Goal: Book appointment/travel/reservation

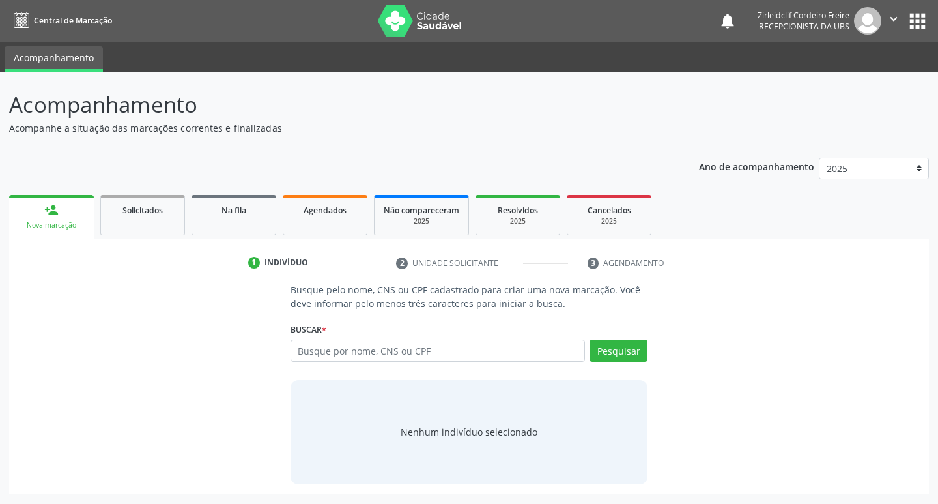
click at [317, 351] on input "text" at bounding box center [438, 351] width 295 height 22
type input "[PERSON_NAME]"
click at [597, 353] on button "Pesquisar" at bounding box center [619, 351] width 58 height 22
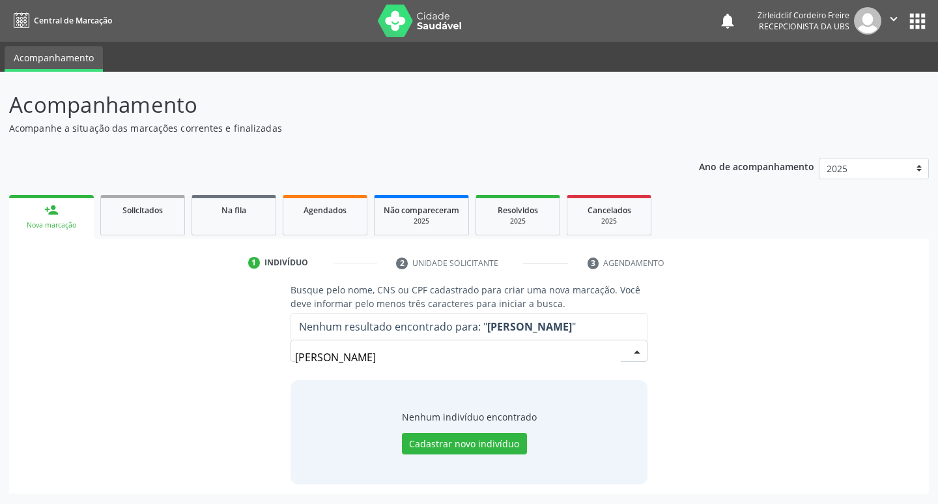
click at [308, 354] on input "[PERSON_NAME]" at bounding box center [458, 357] width 327 height 26
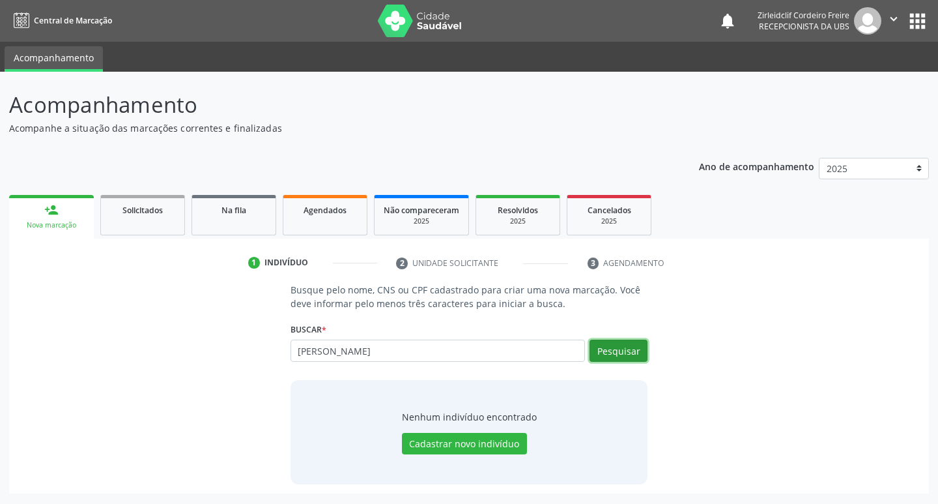
click at [621, 353] on button "Pesquisar" at bounding box center [619, 351] width 58 height 22
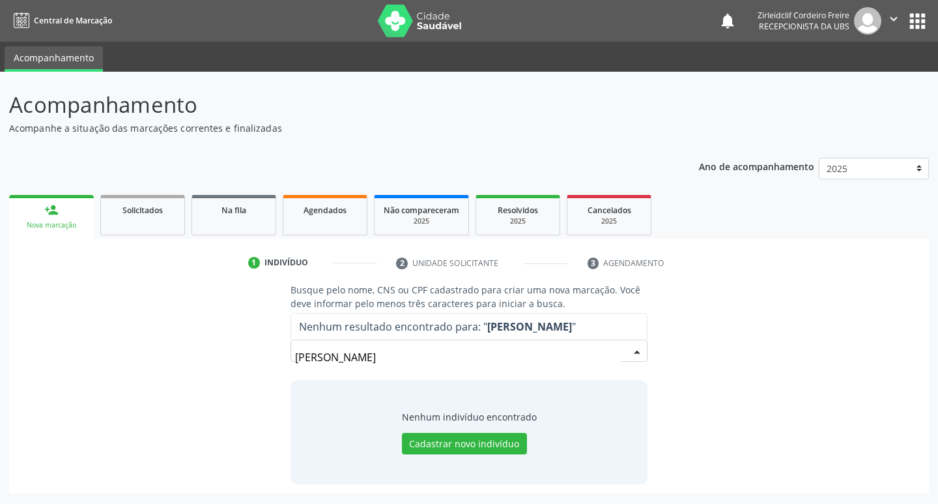
click at [456, 358] on input "[PERSON_NAME]" at bounding box center [458, 357] width 327 height 26
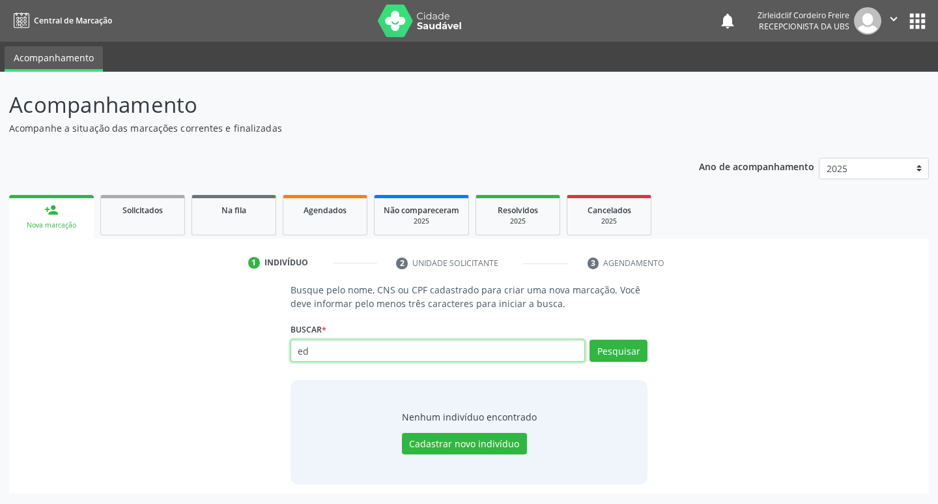
type input "e"
type input "[PERSON_NAME]"
click at [601, 357] on button "Pesquisar" at bounding box center [619, 351] width 58 height 22
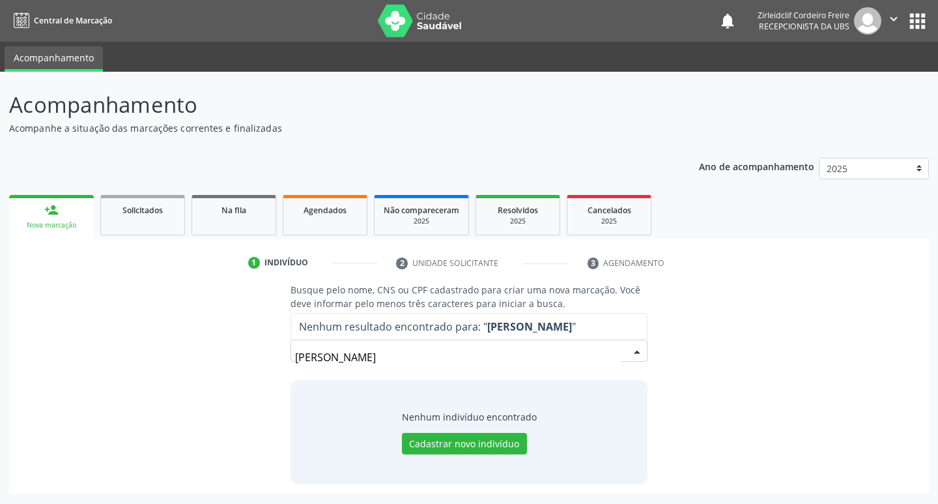
click at [431, 355] on input "[PERSON_NAME]" at bounding box center [458, 357] width 327 height 26
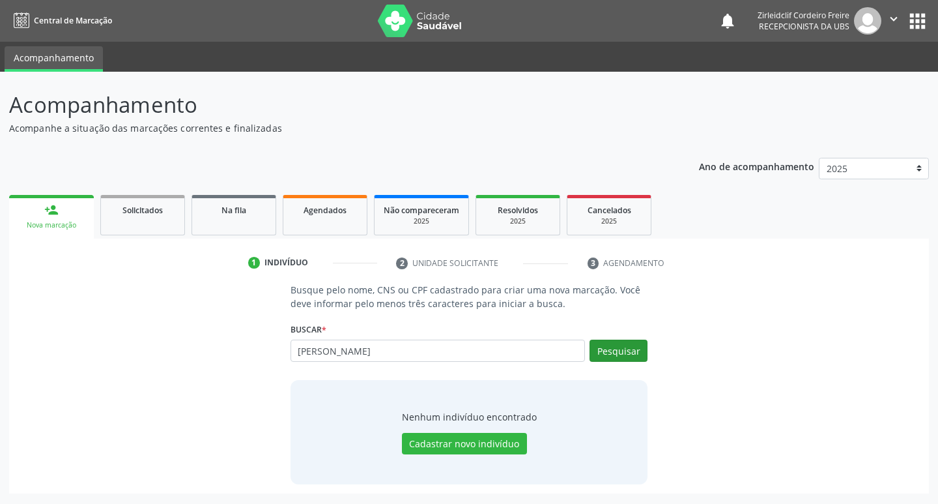
type input "[PERSON_NAME]"
click at [618, 349] on button "Pesquisar" at bounding box center [619, 351] width 58 height 22
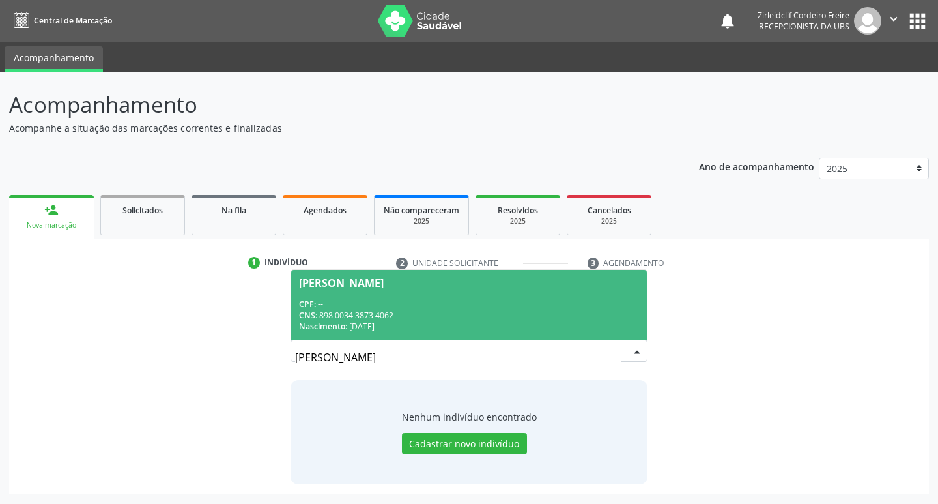
click at [467, 299] on div "CPF: --" at bounding box center [469, 303] width 341 height 11
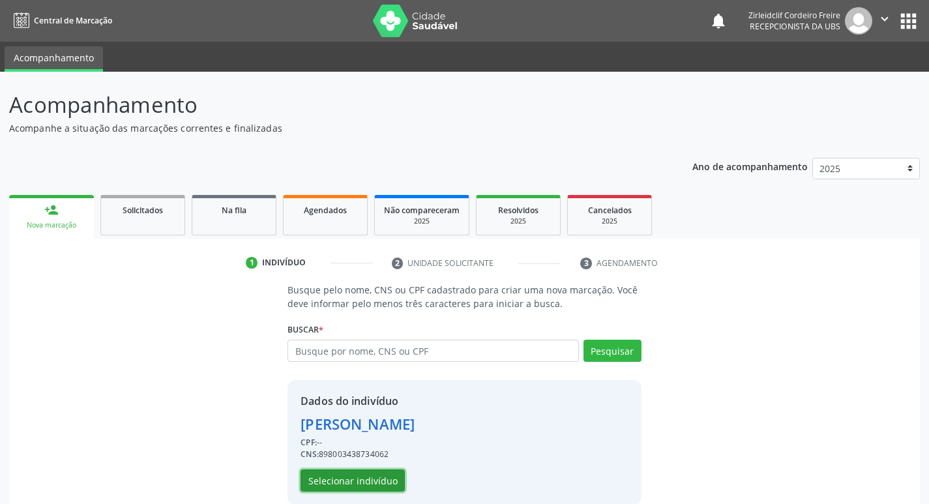
click at [376, 479] on button "Selecionar indivíduo" at bounding box center [352, 480] width 104 height 22
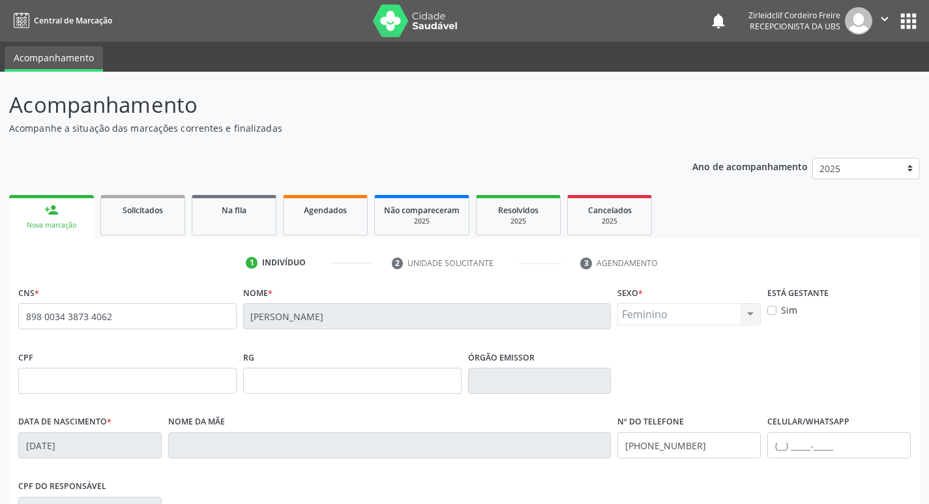
click at [75, 218] on link "person_add Nova marcação" at bounding box center [51, 217] width 85 height 44
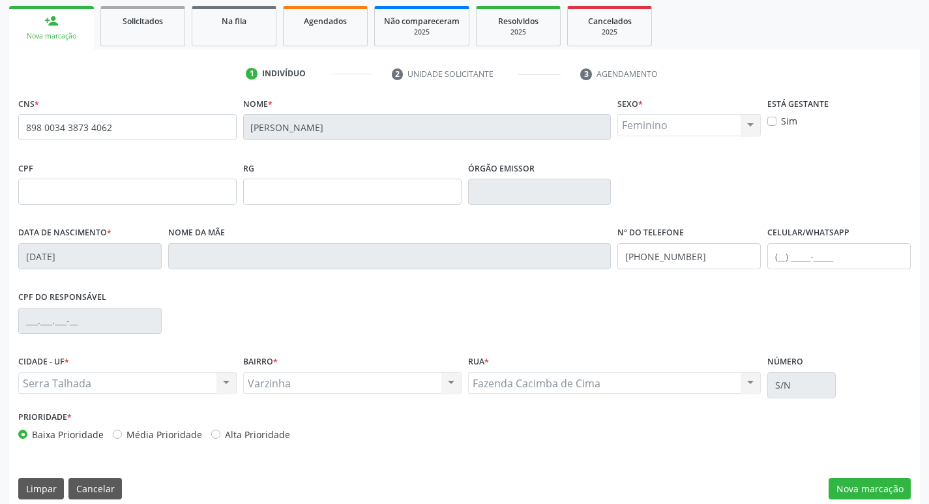
scroll to position [203, 0]
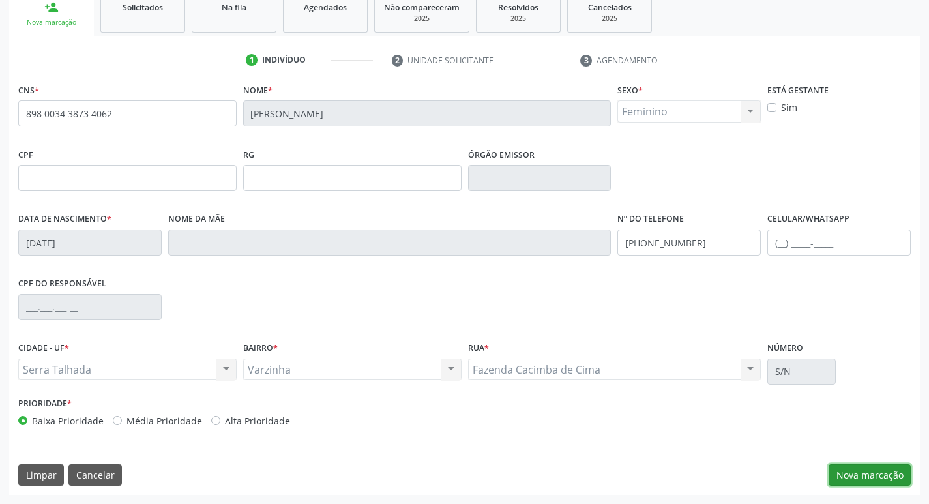
click at [831, 477] on button "Nova marcação" at bounding box center [869, 475] width 82 height 22
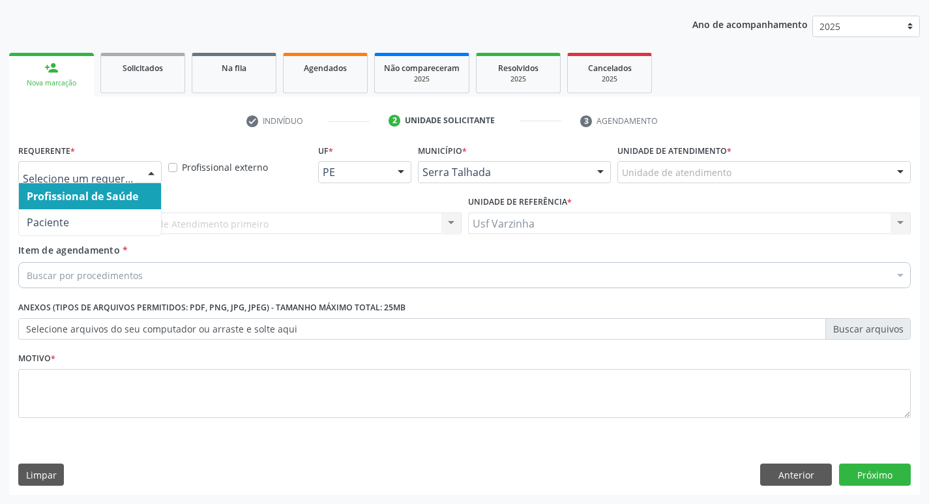
click at [145, 173] on div at bounding box center [151, 173] width 20 height 22
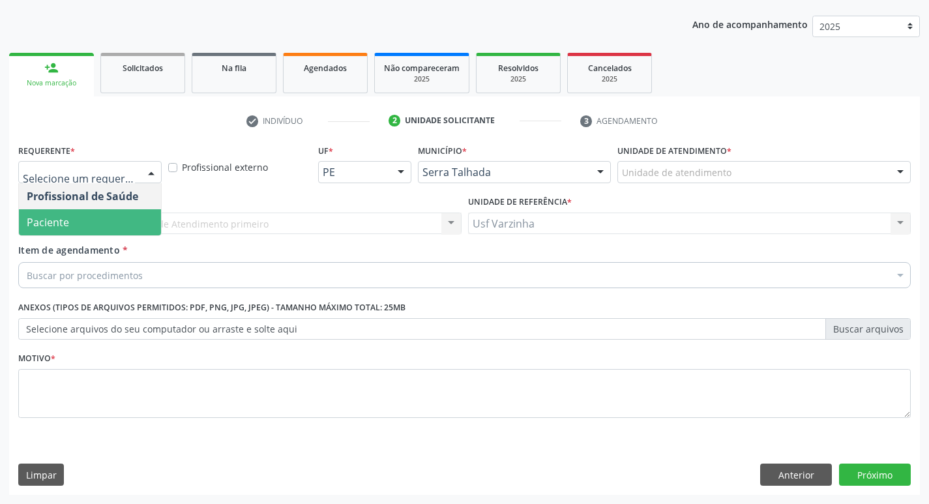
click at [124, 218] on span "Paciente" at bounding box center [90, 222] width 142 height 26
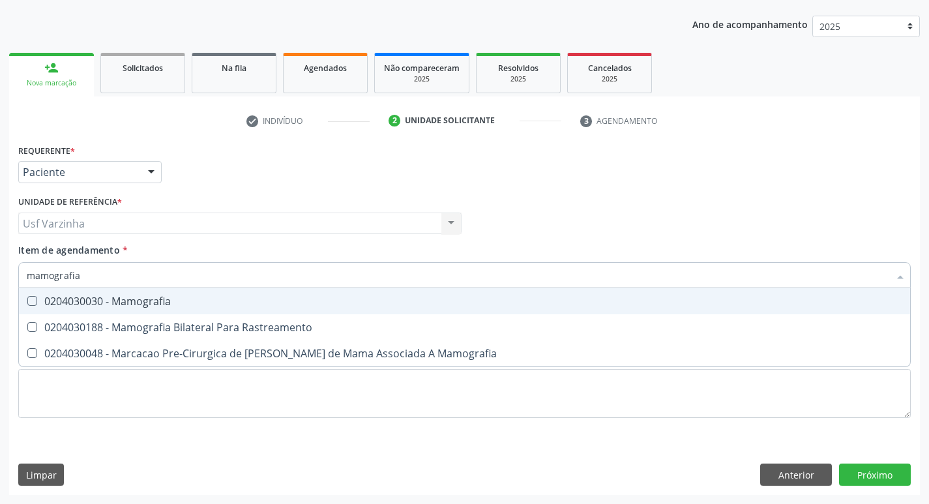
type input "mamografia"
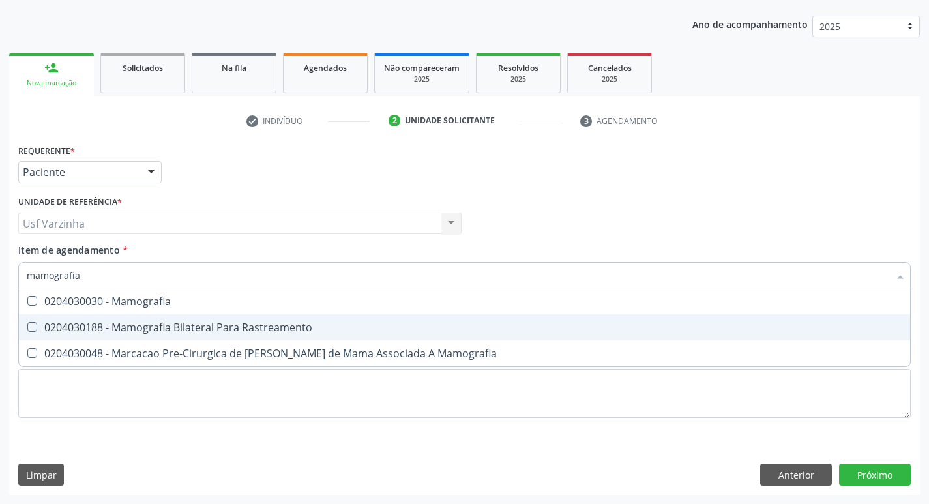
click at [141, 330] on div "0204030188 - Mamografia Bilateral Para Rastreamento" at bounding box center [464, 327] width 875 height 10
checkbox Rastreamento "true"
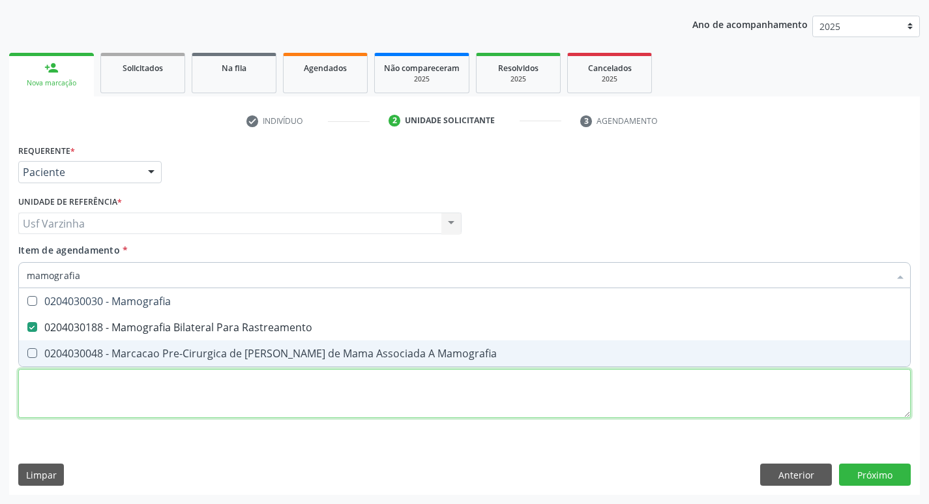
click at [110, 390] on div "Requerente * Paciente Profissional de Saúde Paciente Nenhum resultado encontrad…" at bounding box center [464, 288] width 892 height 295
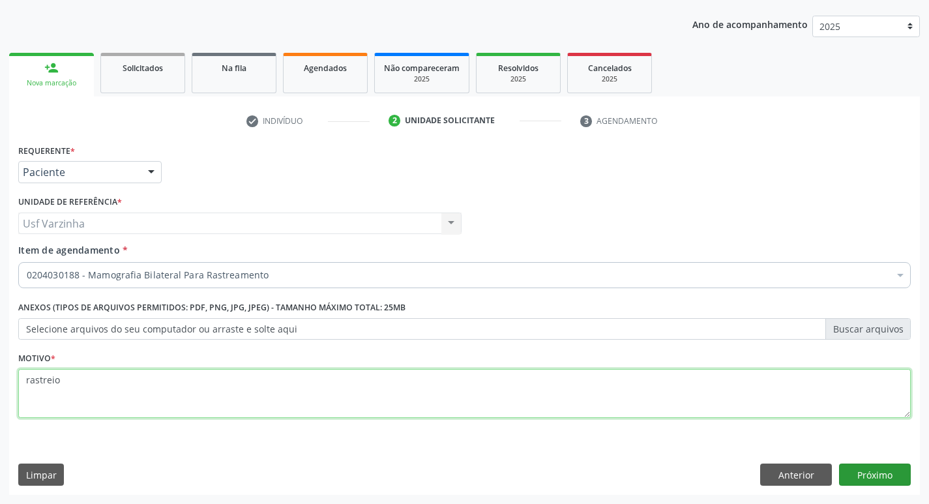
type textarea "rastreio"
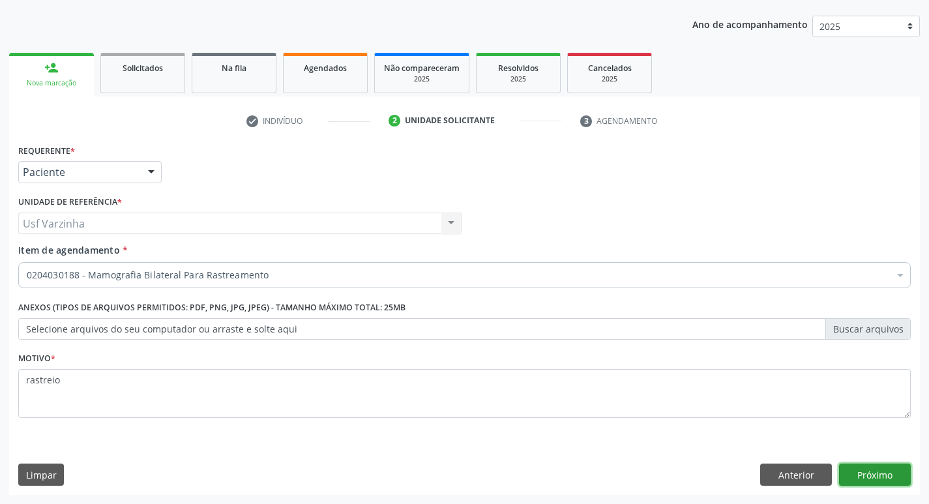
click at [868, 471] on button "Próximo" at bounding box center [875, 474] width 72 height 22
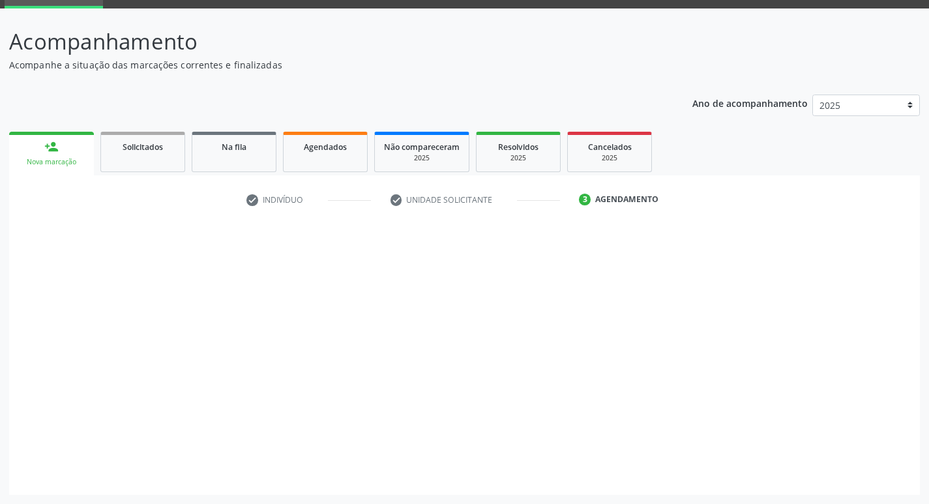
scroll to position [63, 0]
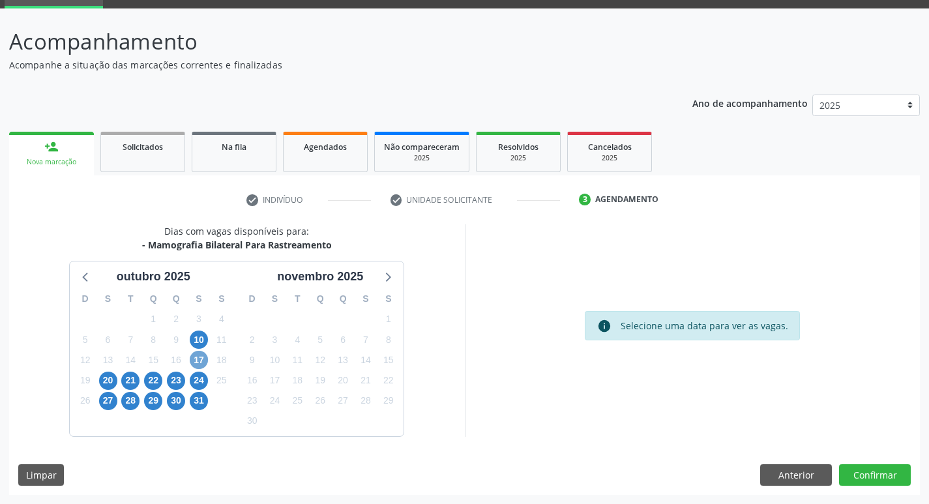
click at [201, 360] on span "17" at bounding box center [199, 360] width 18 height 18
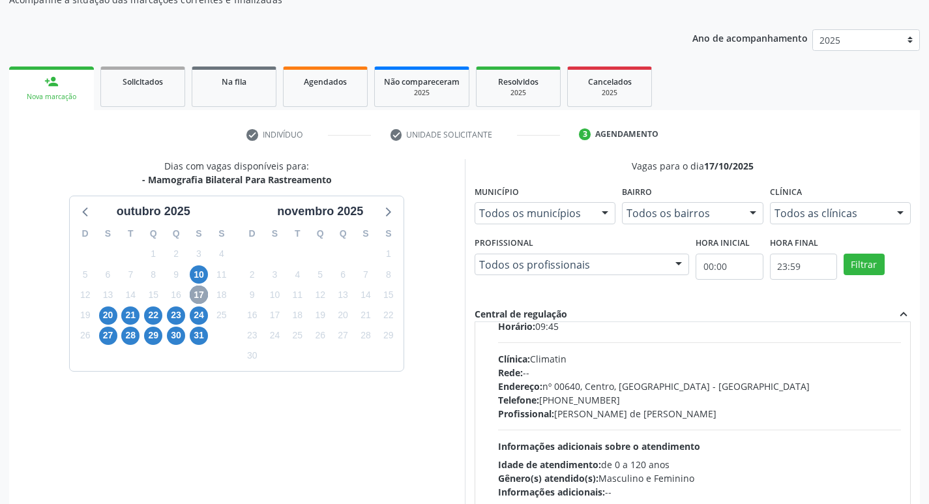
scroll to position [65, 0]
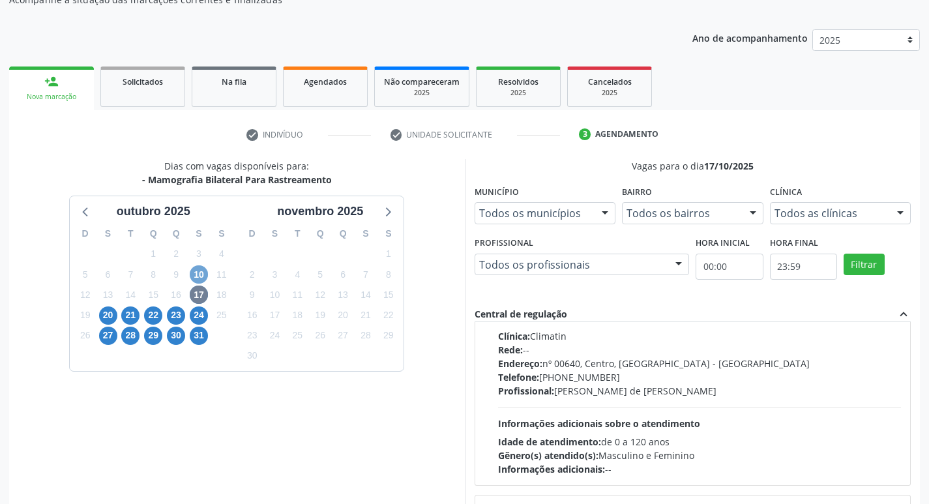
click at [196, 272] on span "10" at bounding box center [199, 274] width 18 height 18
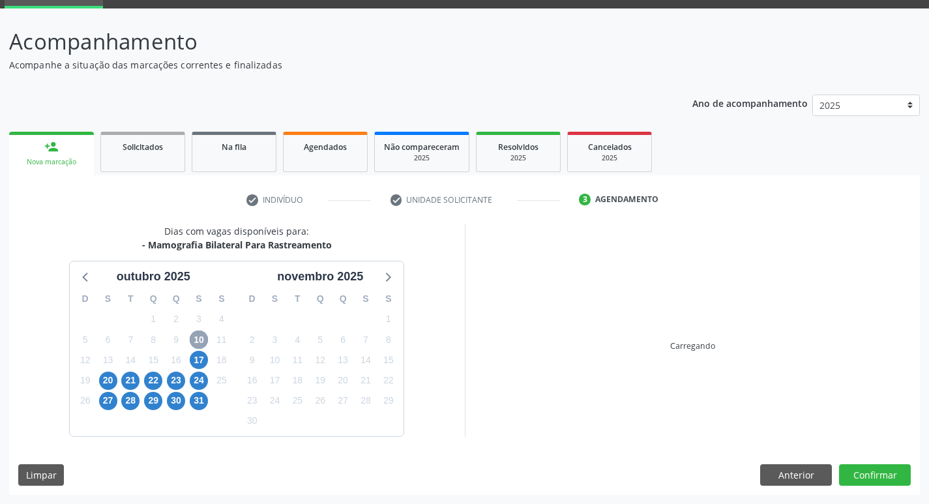
scroll to position [128, 0]
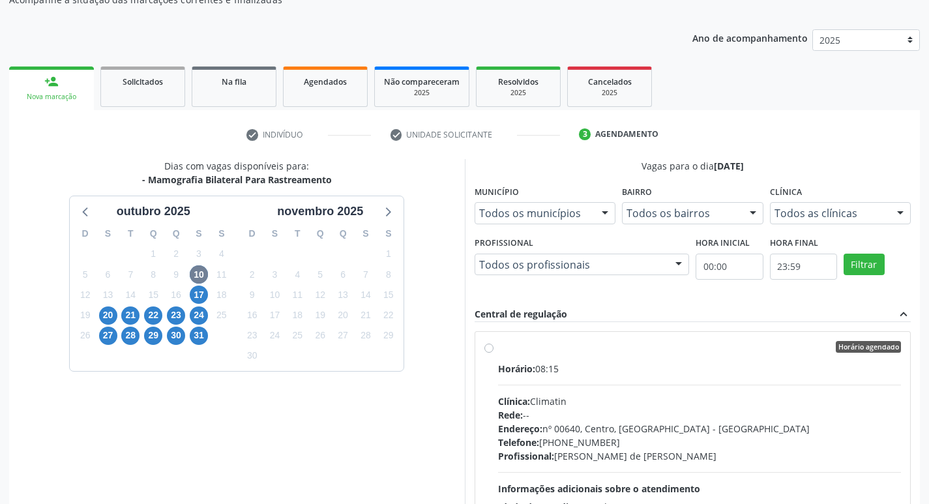
drag, startPoint x: 489, startPoint y: 347, endPoint x: 628, endPoint y: 276, distance: 156.2
click at [498, 347] on label "Horário agendado Horário: 08:15 Clínica: Climatin Rede: -- Endereço: nº 00640, …" at bounding box center [699, 441] width 403 height 200
click at [491, 347] on input "Horário agendado Horário: 08:15 Clínica: Climatin Rede: -- Endereço: nº 00640, …" at bounding box center [488, 347] width 9 height 12
radio input "true"
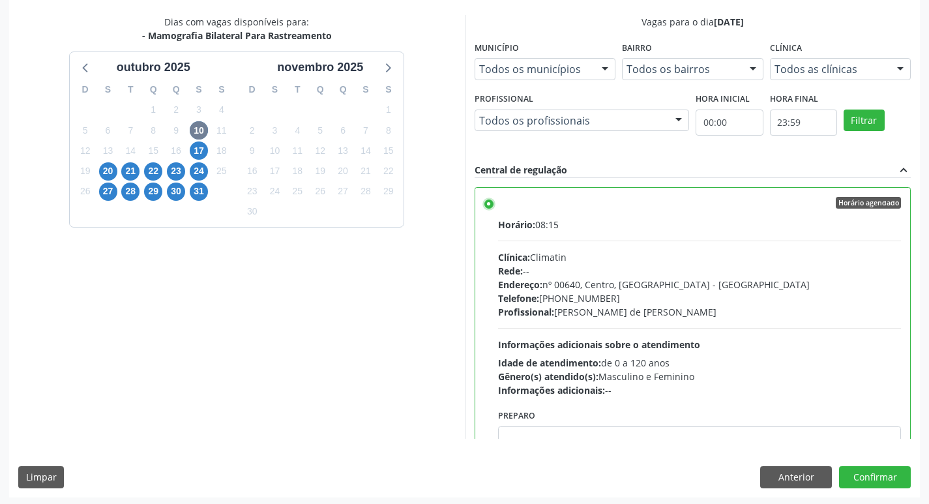
scroll to position [275, 0]
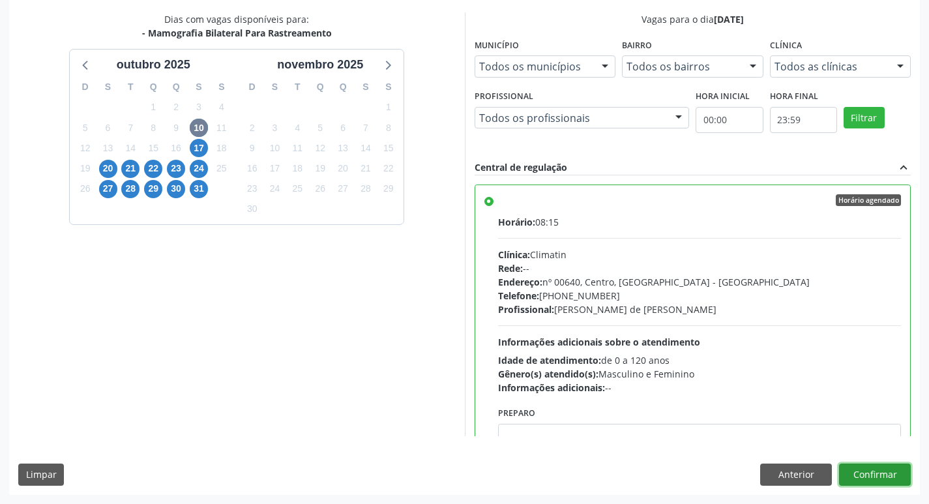
click at [873, 474] on button "Confirmar" at bounding box center [875, 474] width 72 height 22
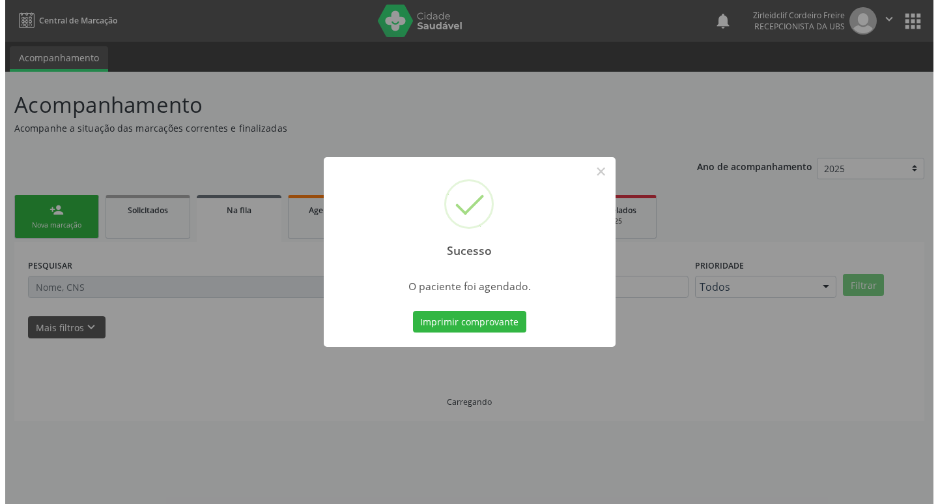
scroll to position [0, 0]
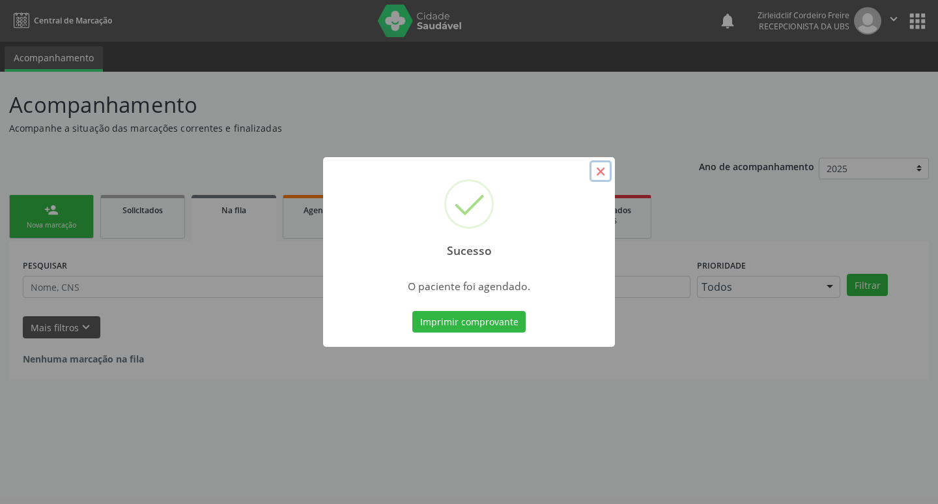
click at [598, 172] on button "×" at bounding box center [601, 171] width 22 height 22
